Goal: Information Seeking & Learning: Find specific fact

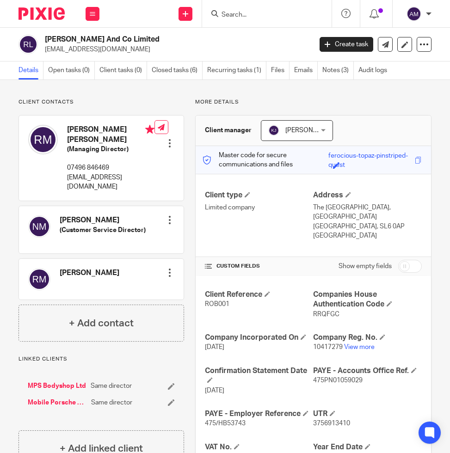
click at [264, 13] on input "Search" at bounding box center [262, 15] width 83 height 8
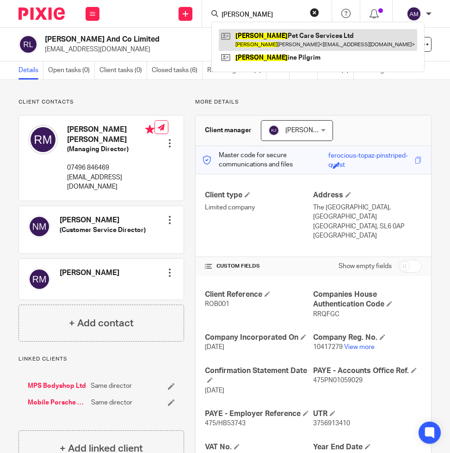
type input "[PERSON_NAME]"
click at [262, 30] on link at bounding box center [318, 39] width 198 height 21
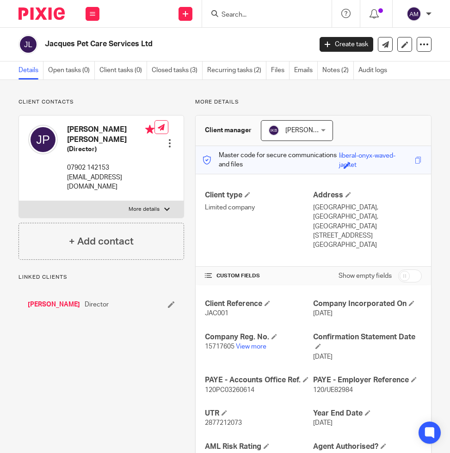
scroll to position [74, 0]
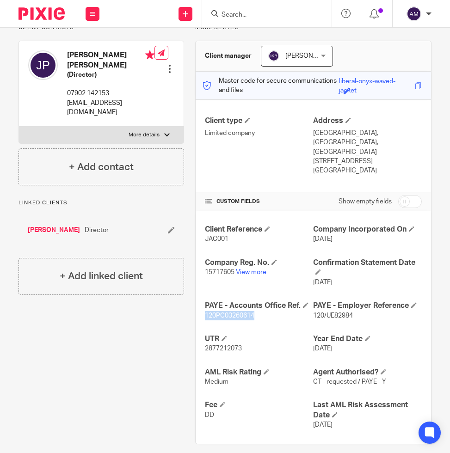
drag, startPoint x: 236, startPoint y: 303, endPoint x: 200, endPoint y: 306, distance: 36.7
click at [200, 306] on div "Client Reference JAC001 Company Incorporated On 13 May 2024 Company Reg. No. 15…" at bounding box center [313, 327] width 235 height 233
click at [268, 4] on div at bounding box center [266, 13] width 129 height 27
click at [243, 18] on input "Search" at bounding box center [262, 15] width 83 height 8
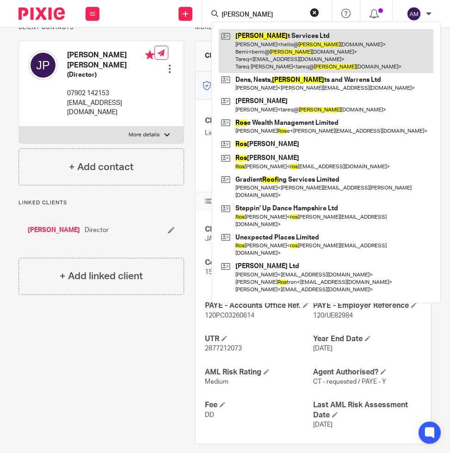
type input "roos"
click at [245, 38] on link at bounding box center [326, 51] width 214 height 44
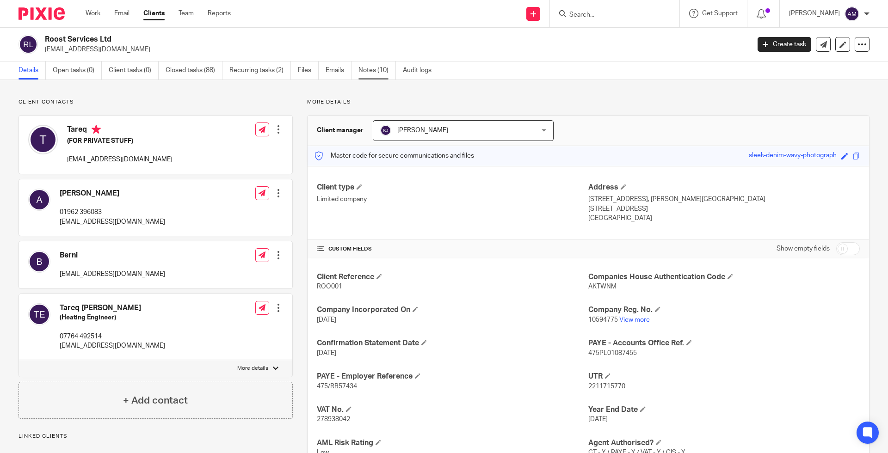
click at [367, 62] on link "Notes (10)" at bounding box center [376, 70] width 37 height 18
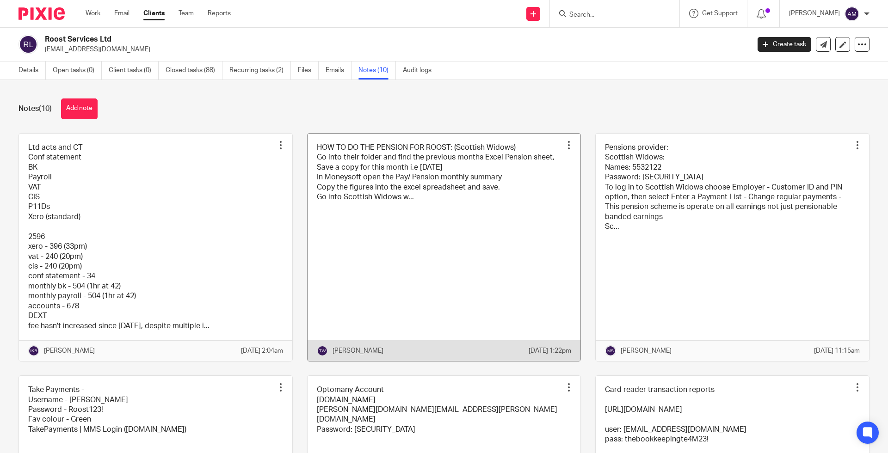
click at [374, 177] on link at bounding box center [443, 247] width 273 height 227
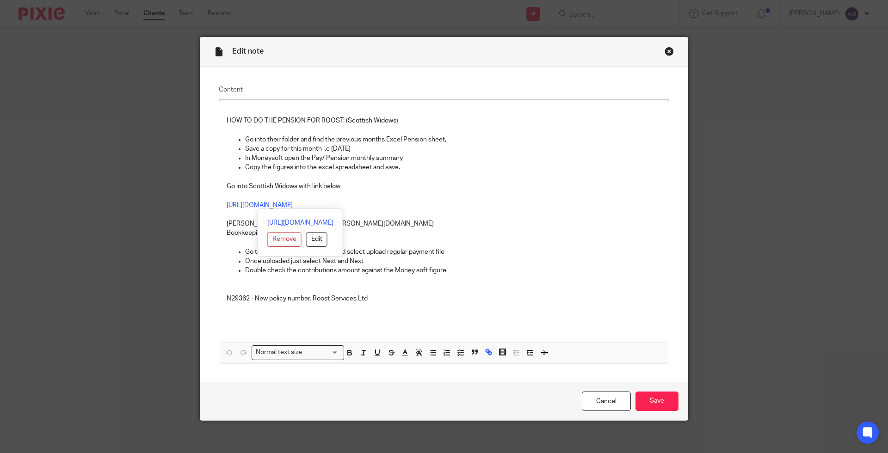
drag, startPoint x: 370, startPoint y: 205, endPoint x: 219, endPoint y: 202, distance: 150.7
click at [219, 202] on div "HOW TO DO THE PENSION FOR ROOST: (Scottish Widows) Go into their folder and fin…" at bounding box center [443, 220] width 449 height 243
copy link "[URL][DOMAIN_NAME]"
click at [495, 208] on p "[URL][DOMAIN_NAME]" at bounding box center [444, 205] width 435 height 9
drag, startPoint x: 345, startPoint y: 226, endPoint x: 211, endPoint y: 221, distance: 133.7
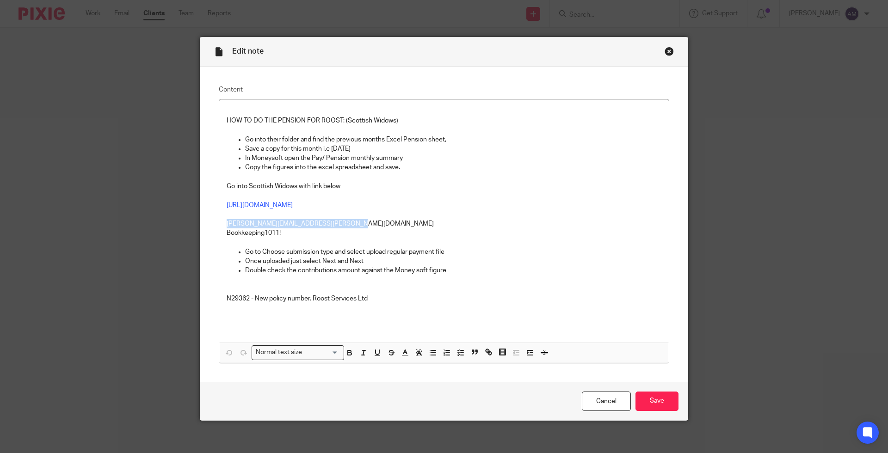
click at [211, 221] on div "Content HOW TO DO THE PENSION FOR ROOST: (Scottish Widows) Go into their folder…" at bounding box center [443, 224] width 487 height 315
copy p "[PERSON_NAME][EMAIL_ADDRESS][PERSON_NAME][DOMAIN_NAME]"
click at [608, 404] on link "Cancel" at bounding box center [606, 402] width 49 height 20
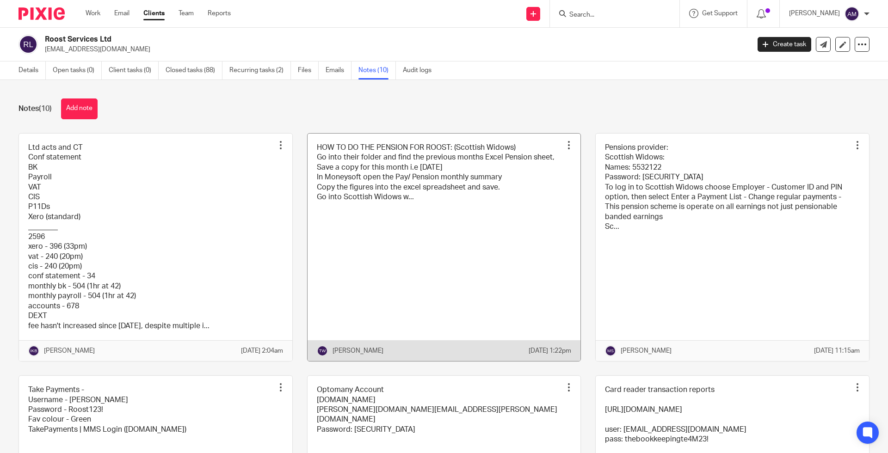
click at [437, 171] on link at bounding box center [443, 247] width 273 height 227
